Goal: Check status: Check status

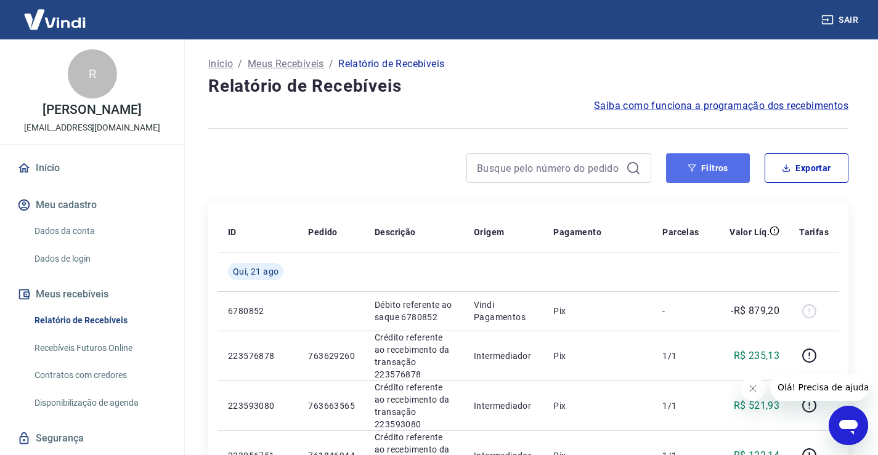
click at [710, 165] on button "Filtros" at bounding box center [708, 168] width 84 height 30
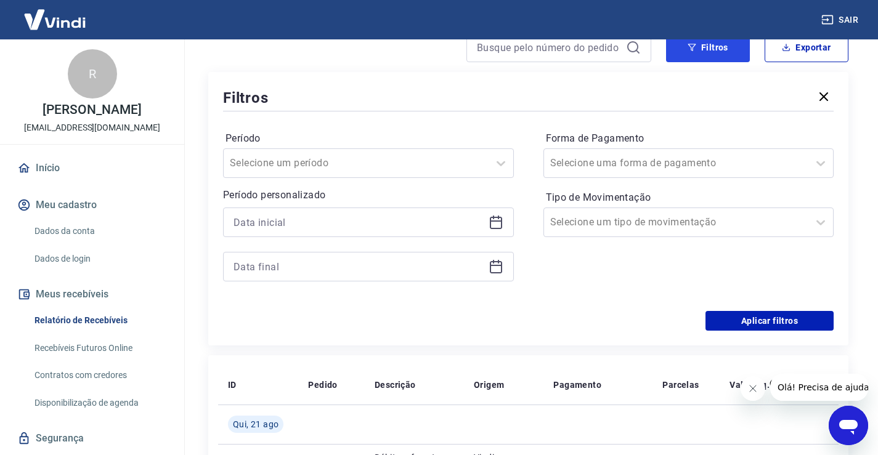
scroll to position [123, 0]
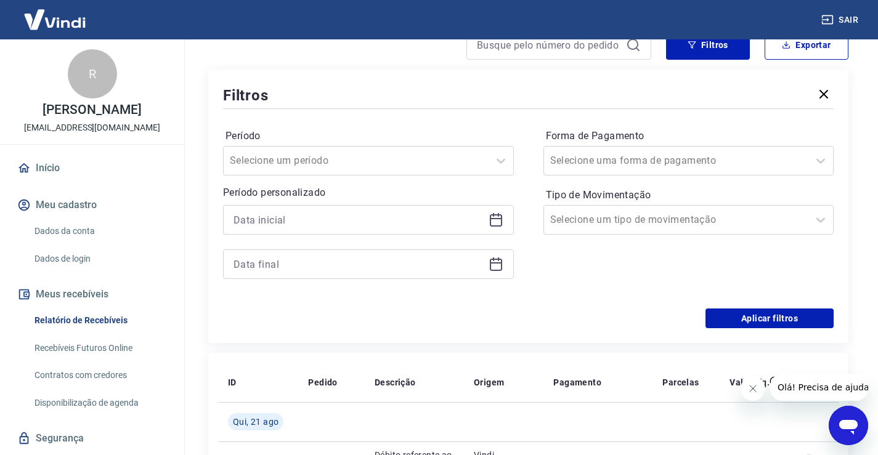
click at [498, 222] on icon at bounding box center [496, 220] width 15 height 15
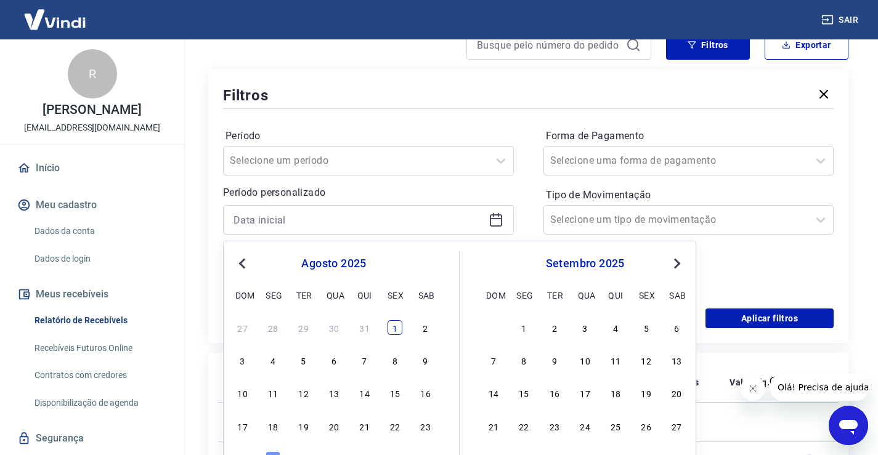
click at [394, 324] on div "1" at bounding box center [395, 327] width 15 height 15
type input "[DATE]"
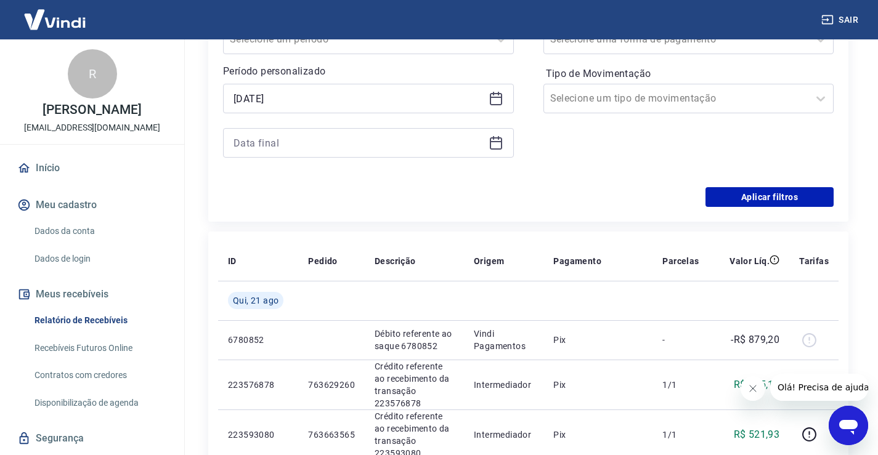
scroll to position [185, 0]
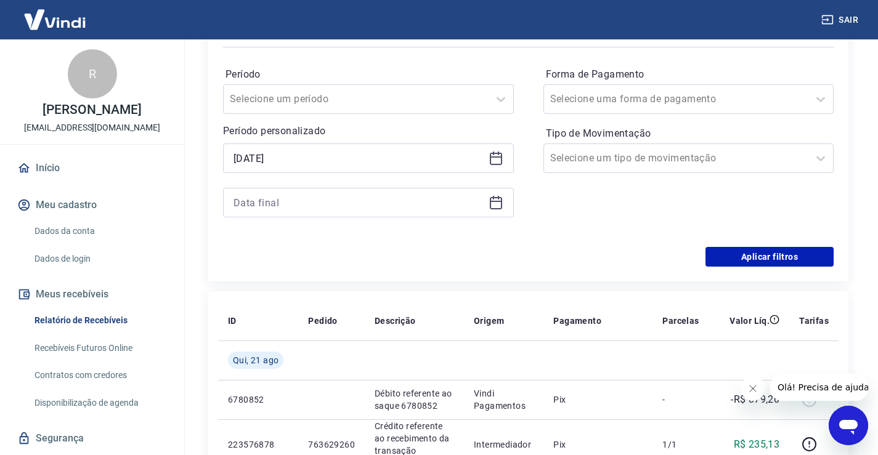
click at [505, 200] on div at bounding box center [368, 203] width 291 height 30
click at [498, 200] on icon at bounding box center [496, 202] width 15 height 15
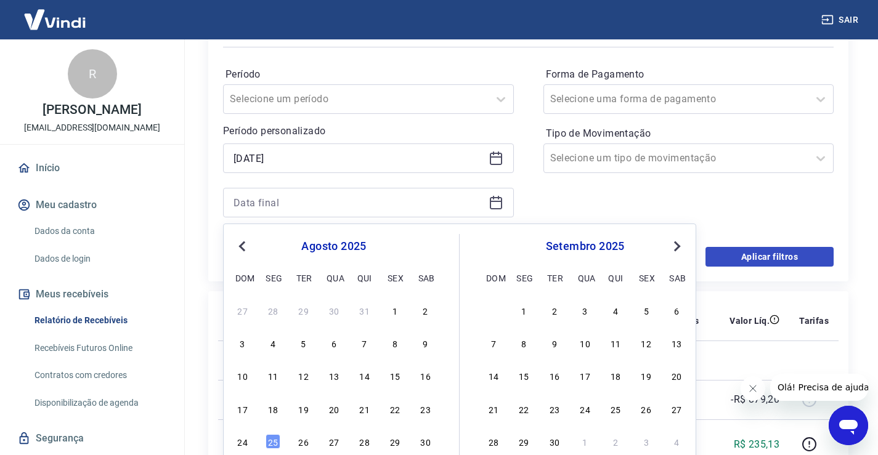
click at [368, 407] on div "21" at bounding box center [364, 409] width 15 height 15
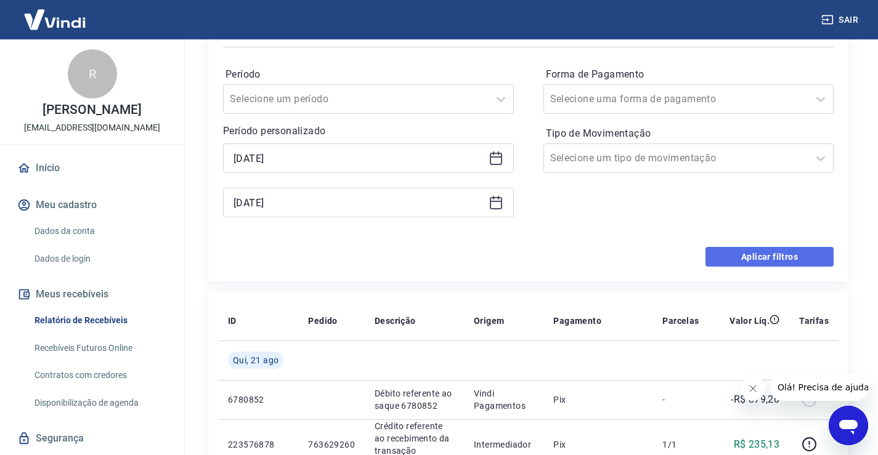
click at [746, 256] on button "Aplicar filtros" at bounding box center [769, 257] width 128 height 20
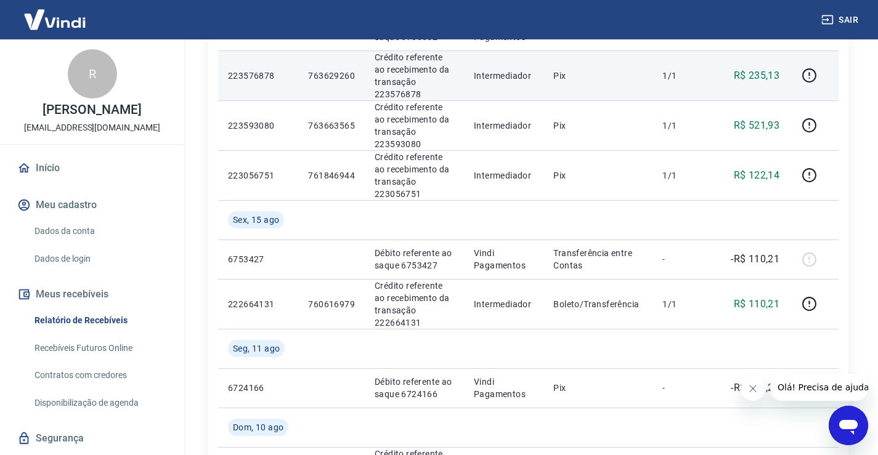
scroll to position [308, 0]
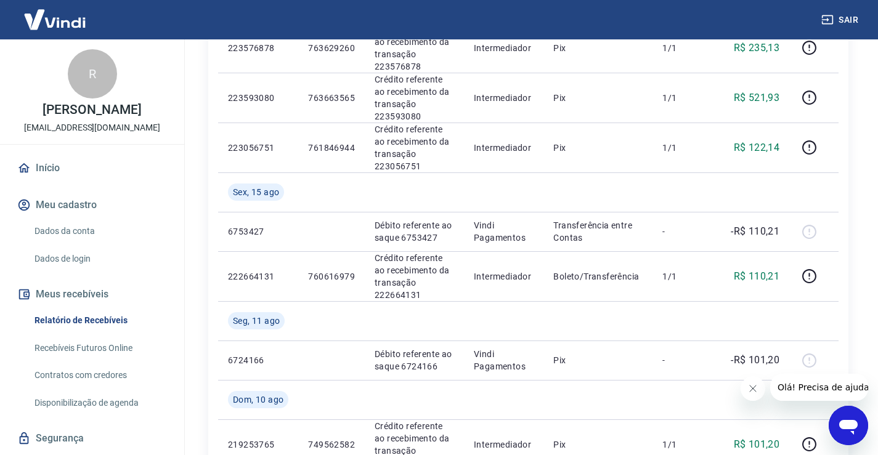
click at [745, 389] on button "Fechar mensagem da empresa" at bounding box center [752, 388] width 25 height 25
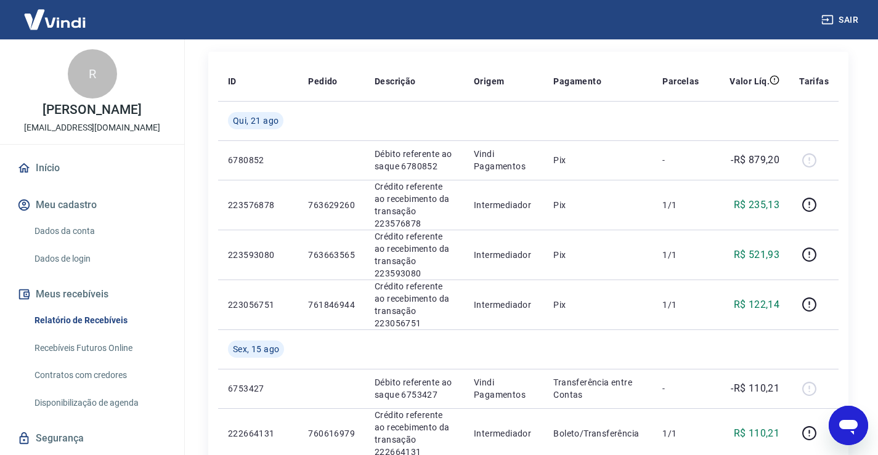
scroll to position [153, 0]
